Goal: Book appointment/travel/reservation

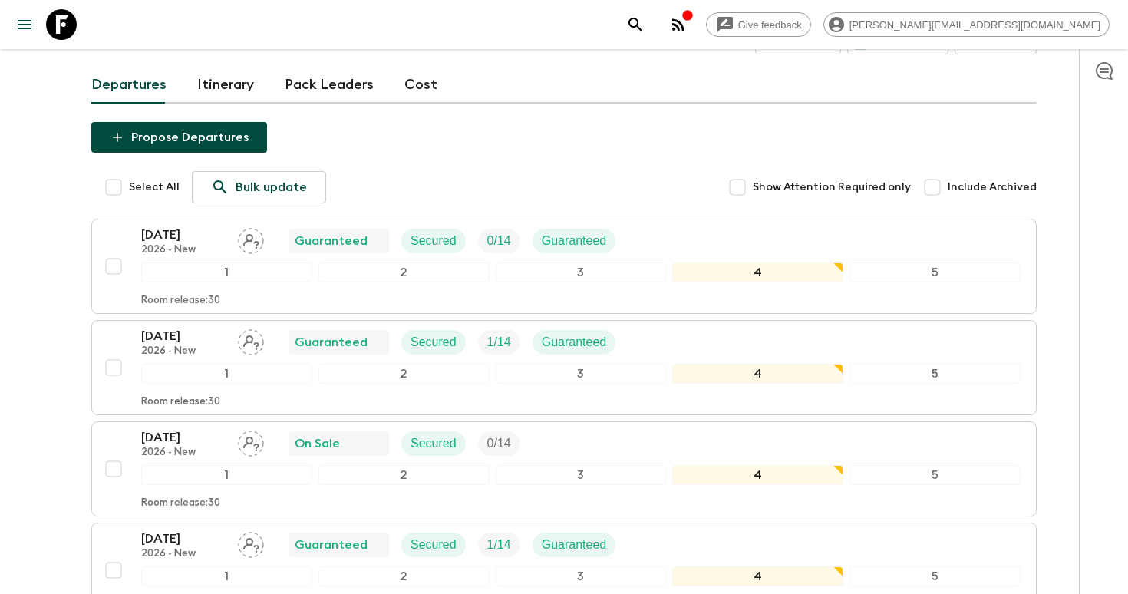
scroll to position [87, 0]
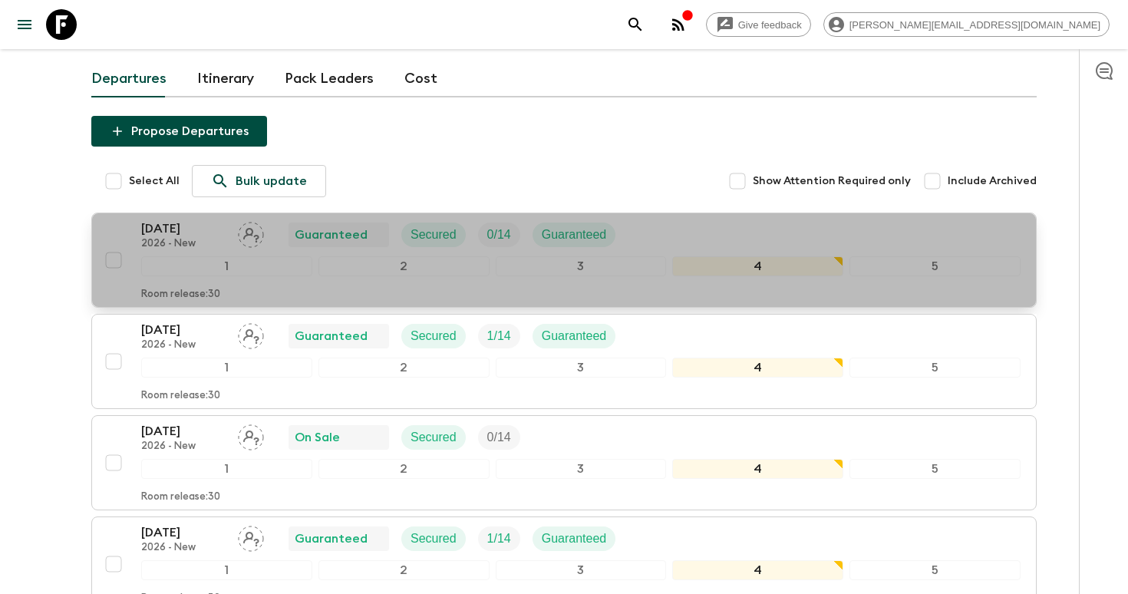
click at [180, 228] on p "[DATE]" at bounding box center [183, 228] width 84 height 18
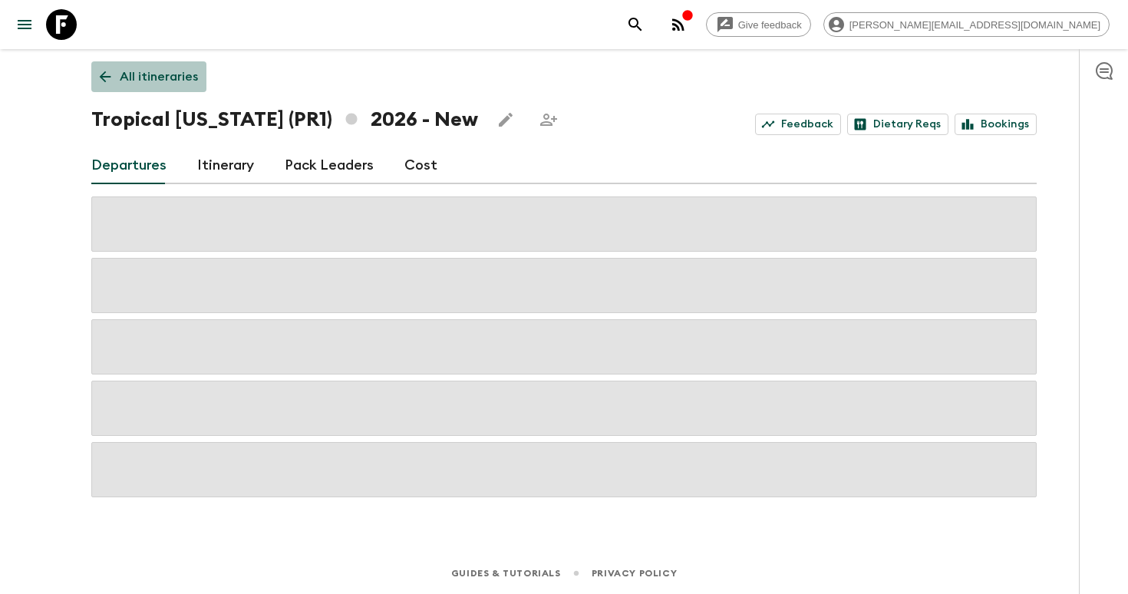
click at [146, 69] on p "All itineraries" at bounding box center [159, 77] width 78 height 18
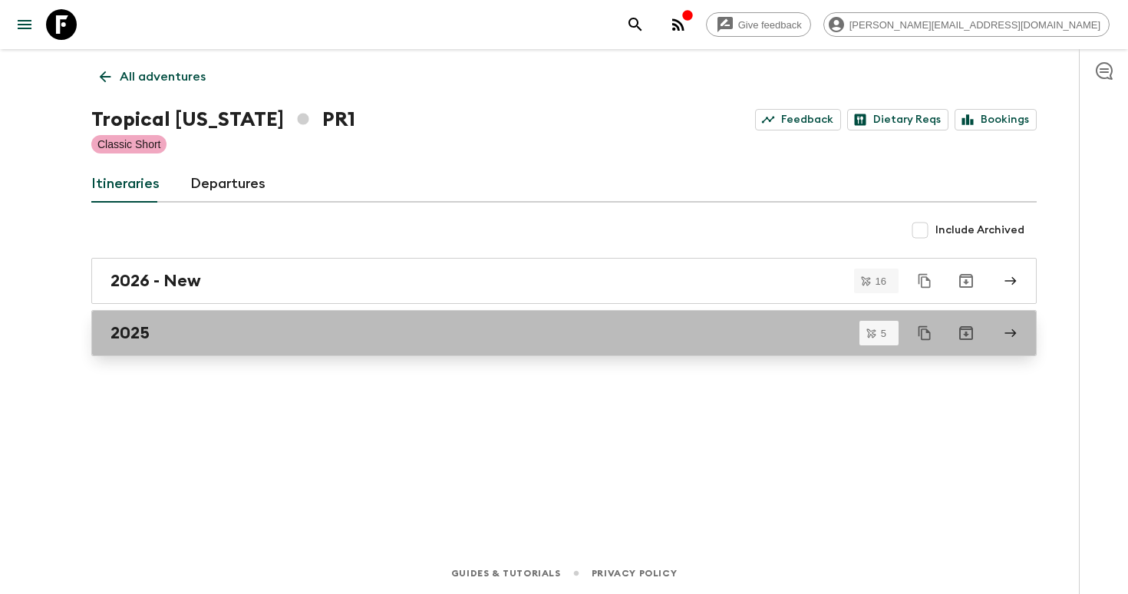
click at [168, 321] on link "2025" at bounding box center [563, 333] width 945 height 46
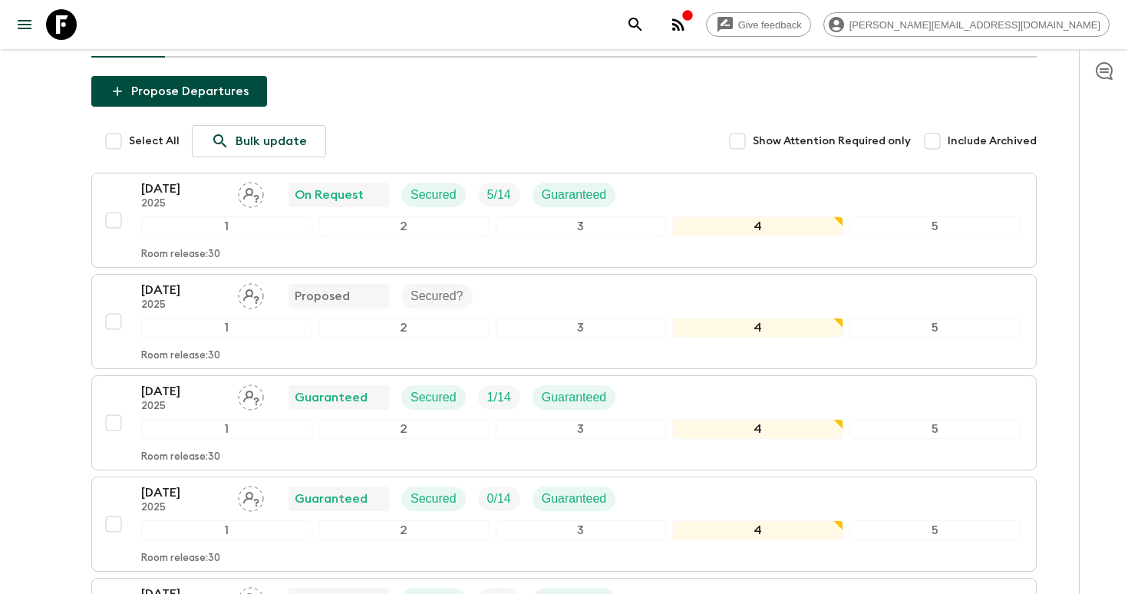
scroll to position [172, 0]
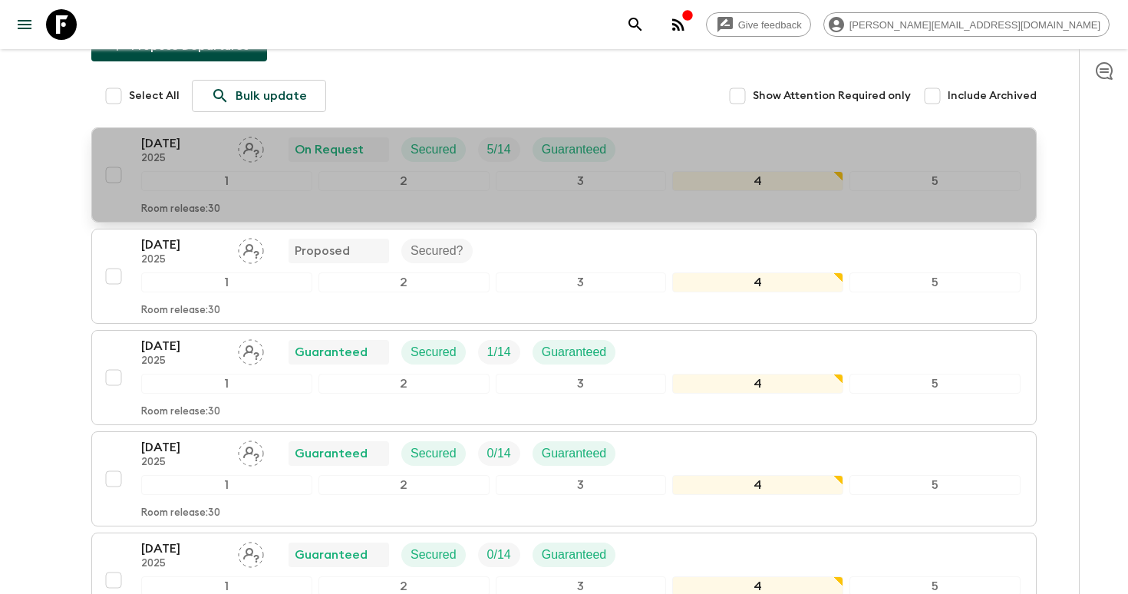
click at [120, 139] on div "[DATE] 2025 On Request Secured 5 / 14 Guaranteed 1 2 3 4 5 Room release: 30" at bounding box center [559, 174] width 922 height 81
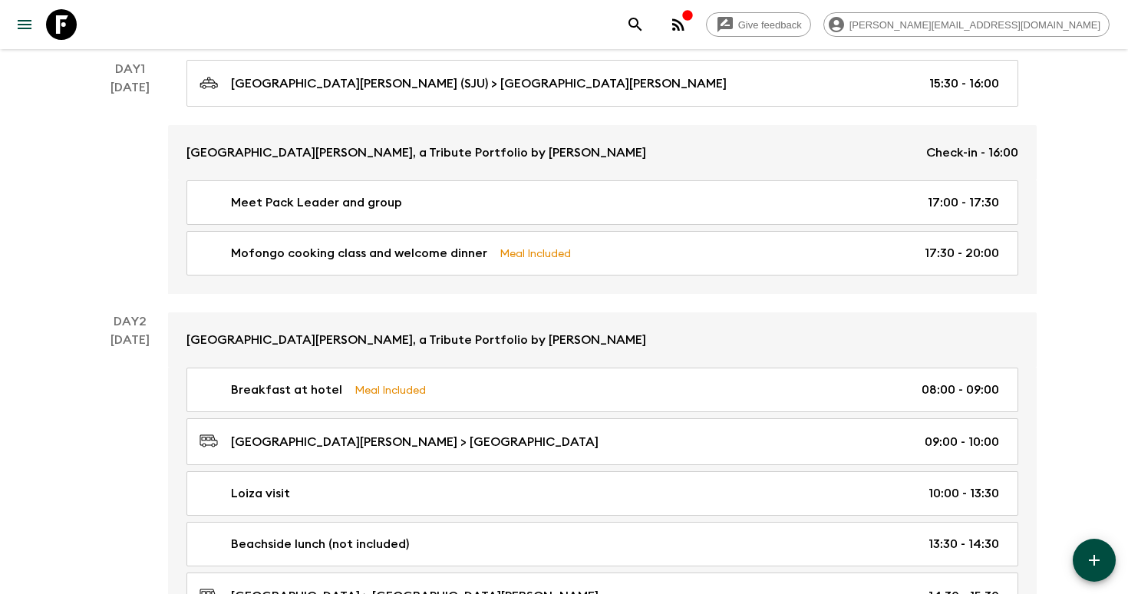
scroll to position [239, 0]
